Goal: Check status: Check status

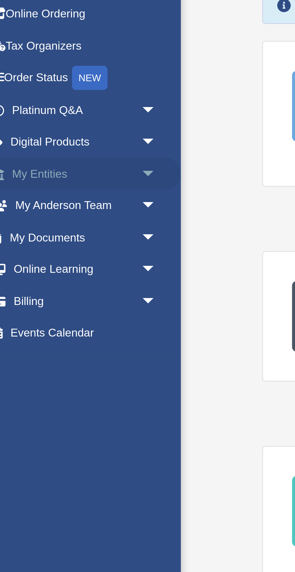
click at [22, 106] on link "My Entities arrow_drop_down" at bounding box center [39, 104] width 71 height 12
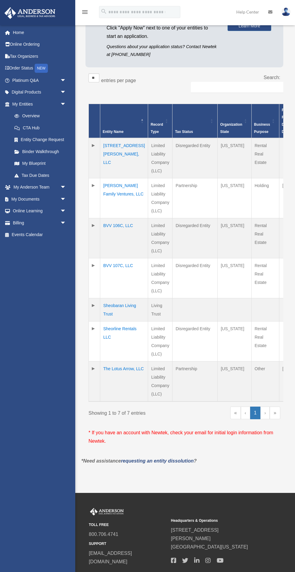
scroll to position [81, 0]
click at [110, 394] on td "The Lotus Arrow, LLC" at bounding box center [124, 382] width 48 height 40
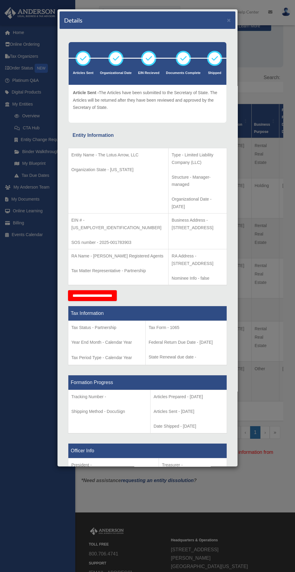
click at [278, 390] on div "Details × Articles Sent Organizational Date" at bounding box center [147, 286] width 295 height 572
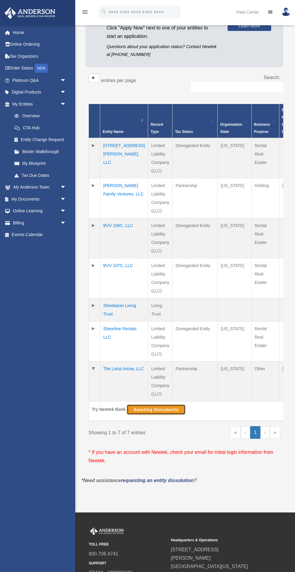
click at [164, 415] on button "Awaiting Documents" at bounding box center [156, 410] width 59 height 10
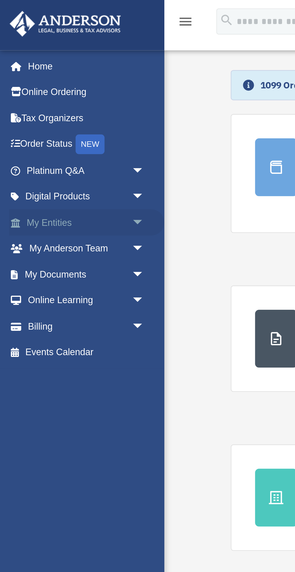
click at [18, 103] on link "My Entities arrow_drop_down" at bounding box center [39, 104] width 71 height 12
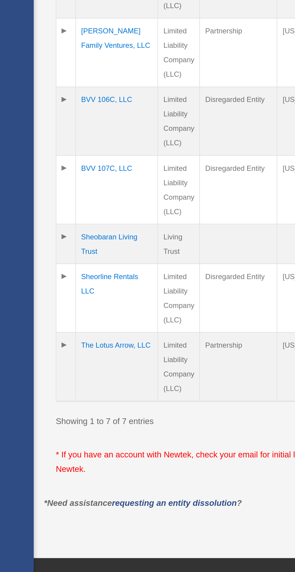
scroll to position [11, 0]
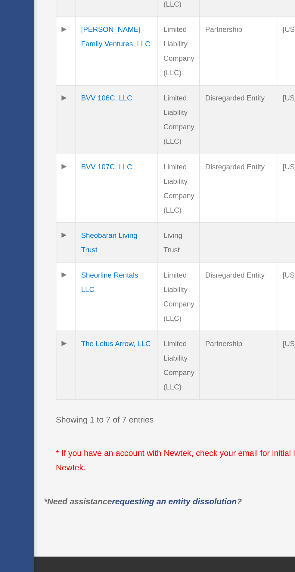
click at [114, 457] on td "The Lotus Arrow, LLC" at bounding box center [124, 452] width 48 height 40
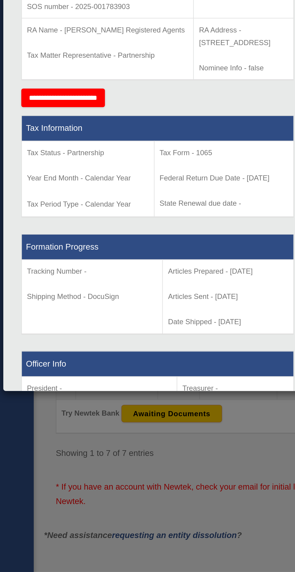
click at [167, 491] on div "Details × Articles Sent Organizational Date" at bounding box center [147, 286] width 295 height 572
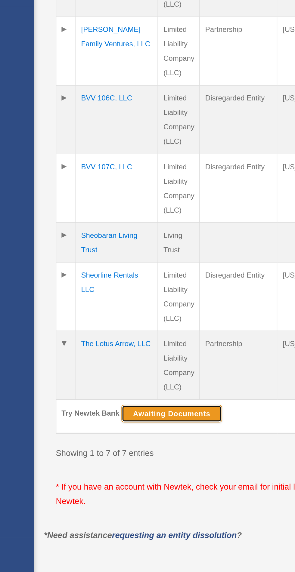
click at [168, 485] on button "Awaiting Documents" at bounding box center [155, 480] width 59 height 10
